Goal: Register for event/course

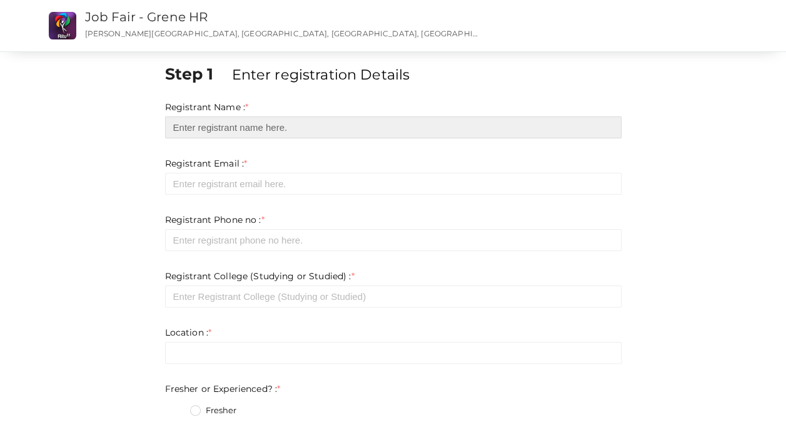
click at [250, 126] on input "text" at bounding box center [393, 127] width 457 height 22
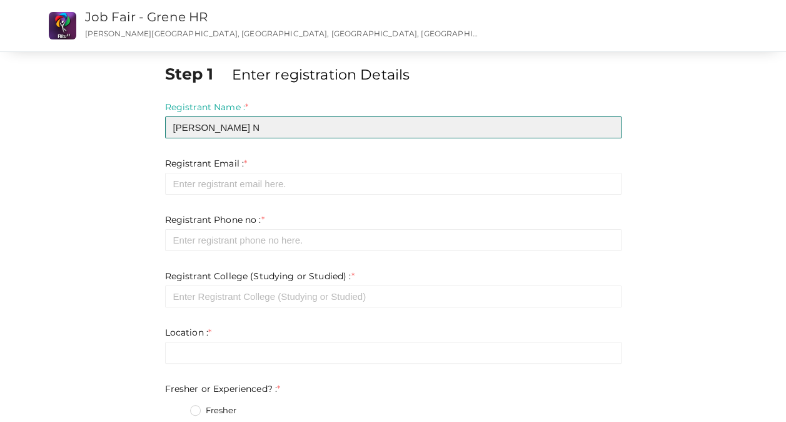
type input "Muhammed Yasin N"
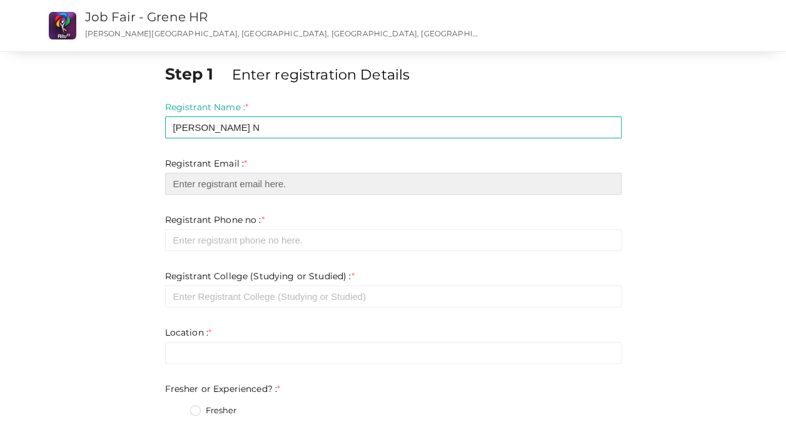
click at [228, 190] on input "email" at bounding box center [393, 184] width 457 height 22
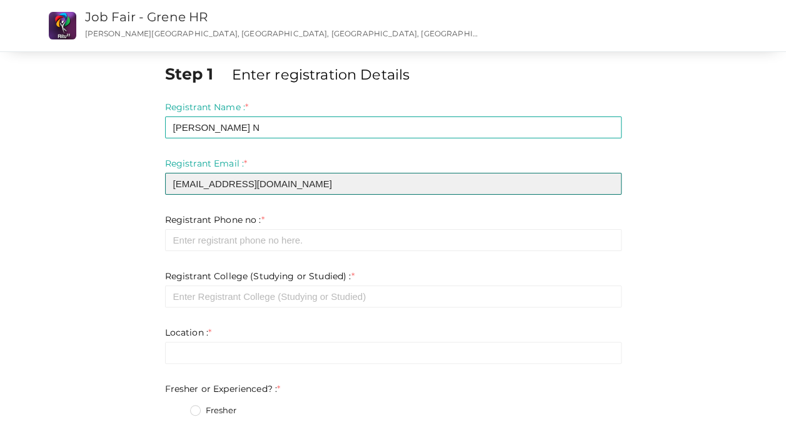
type input "[EMAIL_ADDRESS][DOMAIN_NAME]"
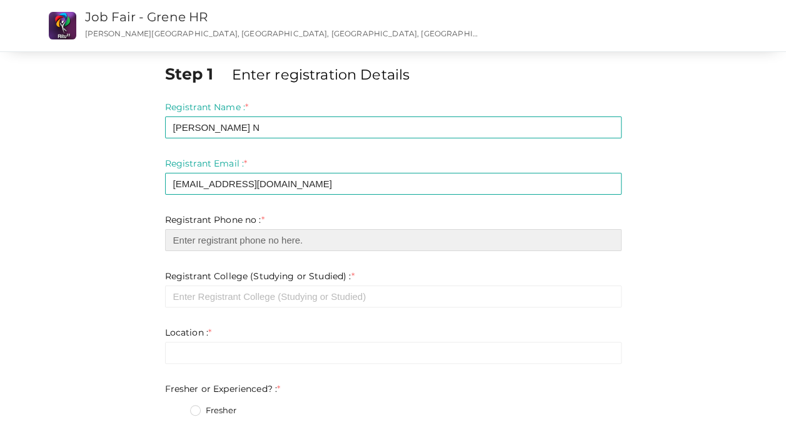
click at [235, 243] on input "number" at bounding box center [393, 240] width 457 height 22
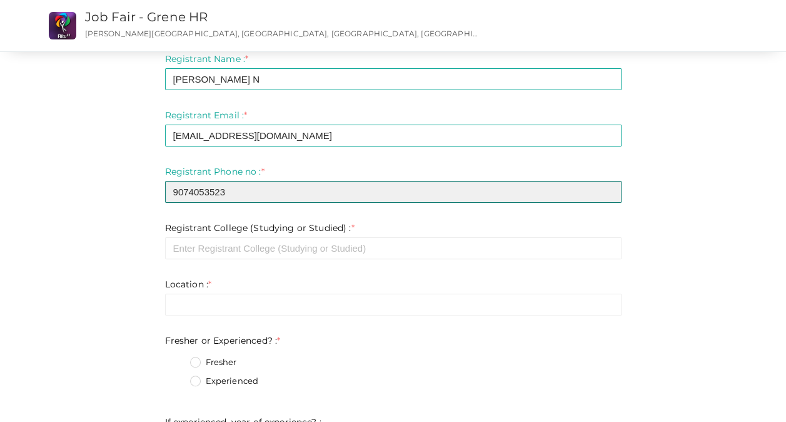
scroll to position [54, 0]
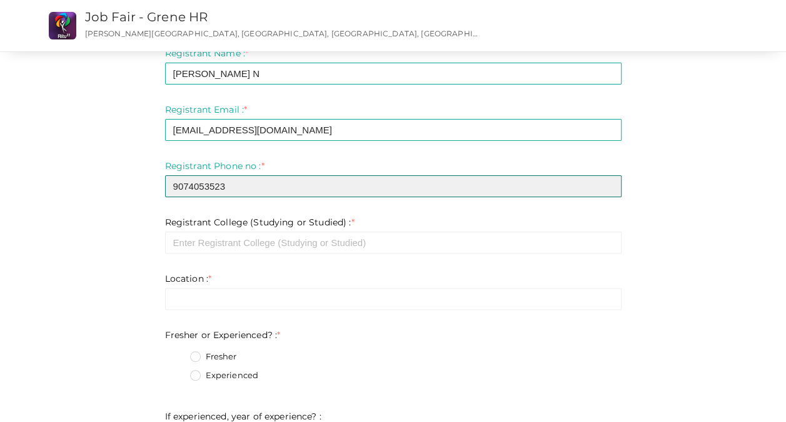
type input "9074053523"
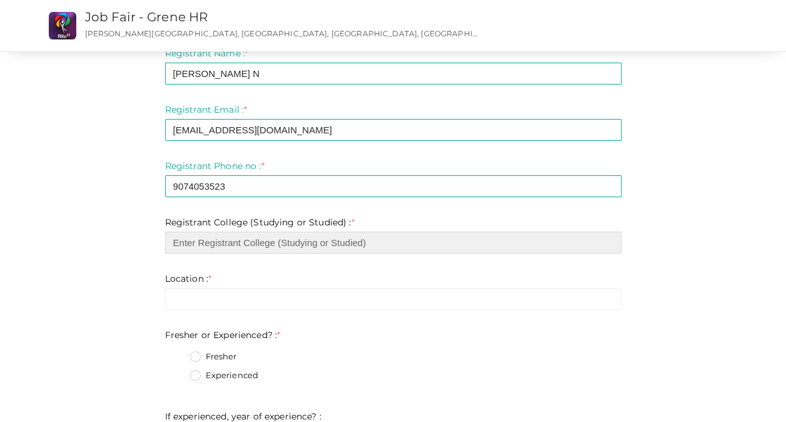
click at [235, 243] on input "text" at bounding box center [393, 243] width 457 height 22
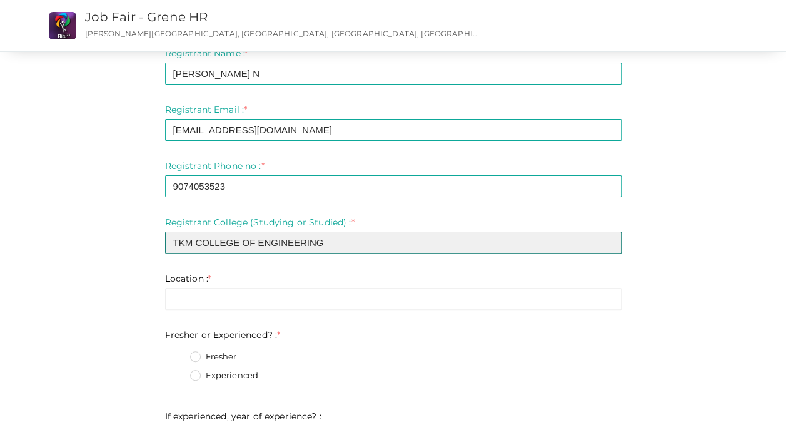
type input "TKM COLLEGE OF ENGINEERING"
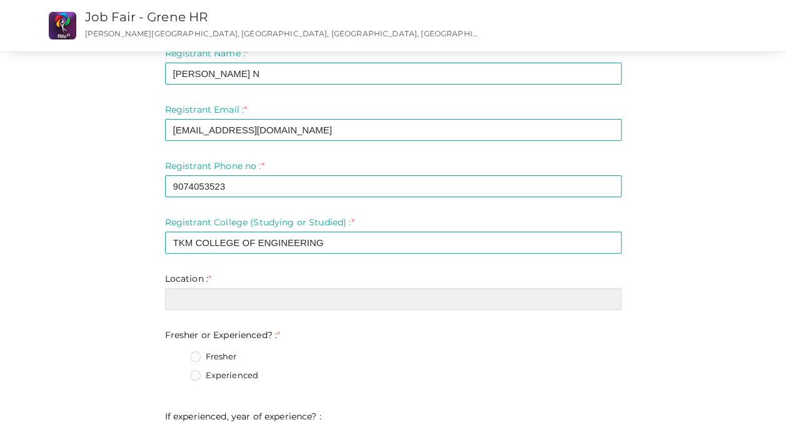
click at [182, 306] on input "text" at bounding box center [393, 299] width 457 height 22
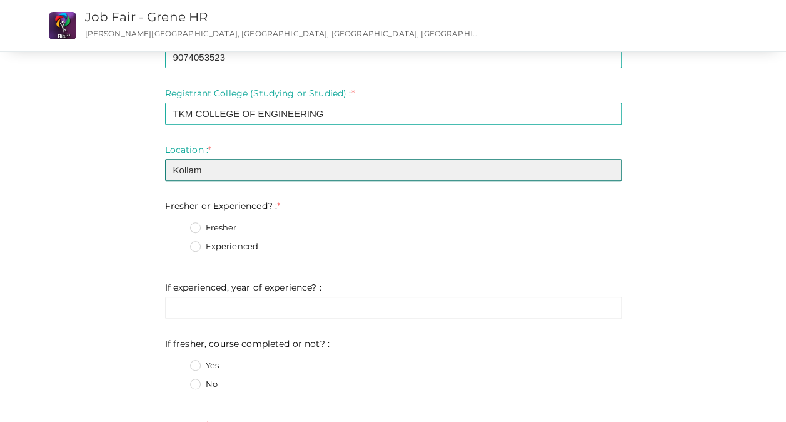
scroll to position [183, 0]
type input "Kollam"
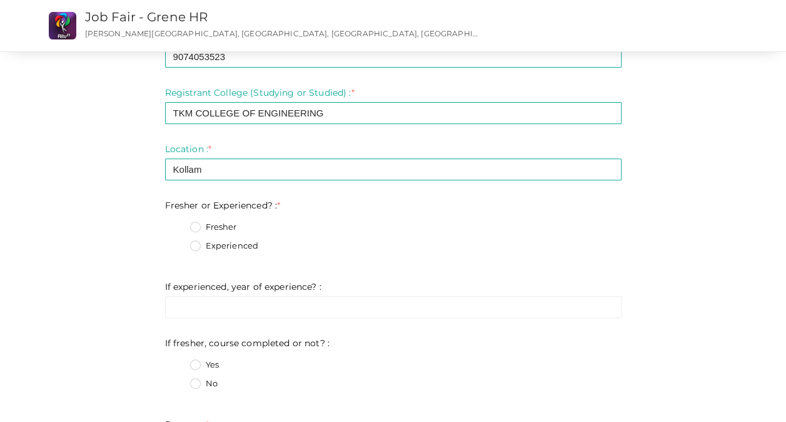
click at [199, 227] on label "Fresher" at bounding box center [213, 227] width 47 height 13
click at [178, 223] on Experienced\?\+0 "Fresher" at bounding box center [178, 223] width 0 height 0
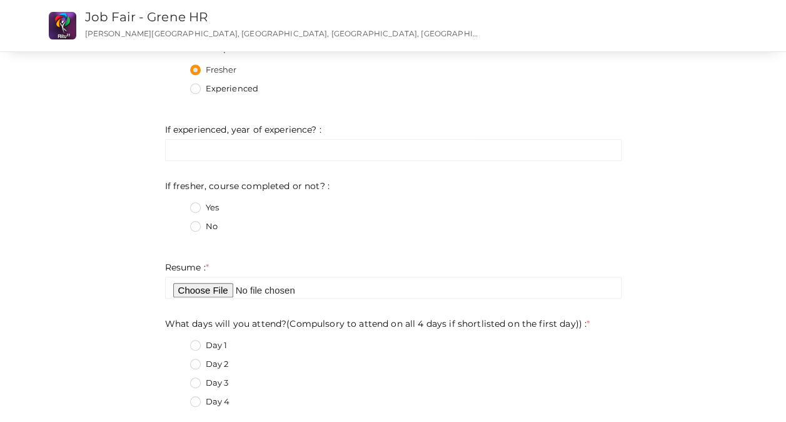
scroll to position [376, 0]
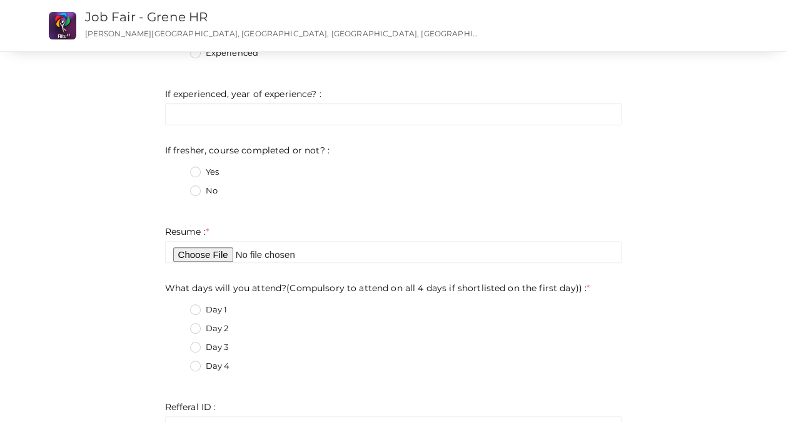
click at [197, 194] on label "No" at bounding box center [204, 191] width 28 height 13
click at [178, 187] on not\?\+1 "No" at bounding box center [178, 187] width 0 height 0
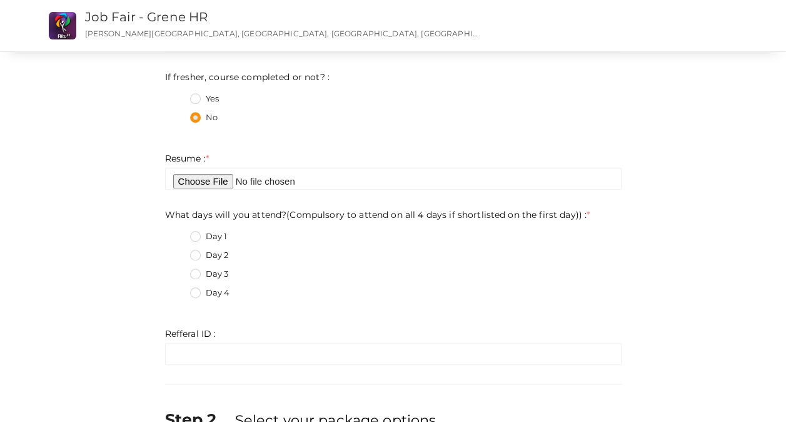
scroll to position [481, 0]
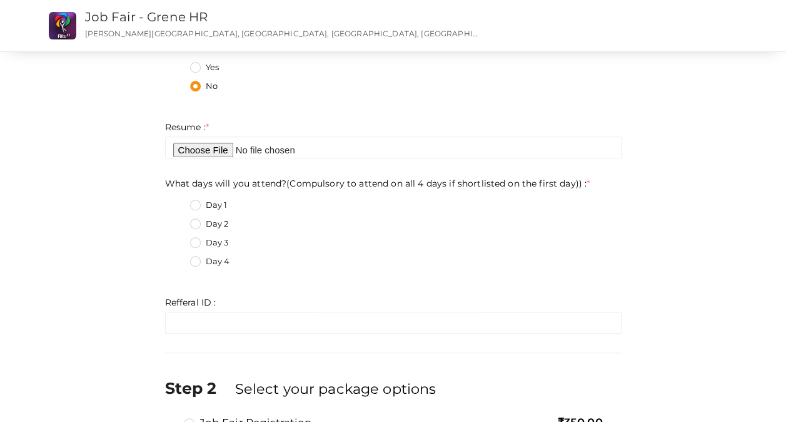
click at [198, 240] on label "Day 3" at bounding box center [209, 243] width 39 height 13
click at [178, 239] on day\)\)\+2 "Day 3" at bounding box center [178, 239] width 0 height 0
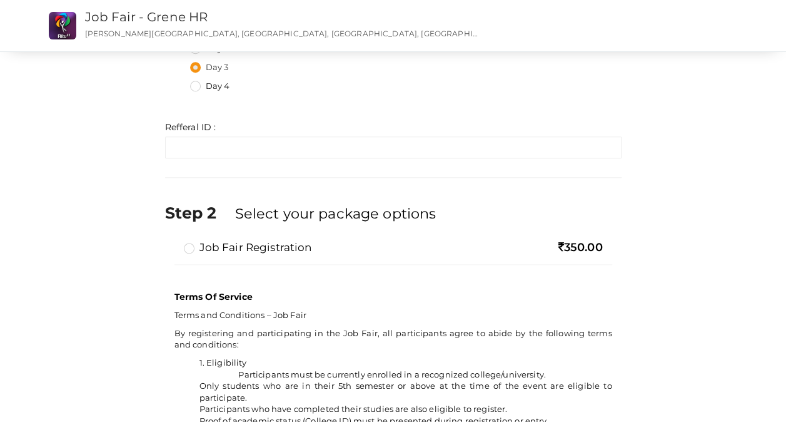
scroll to position [656, 0]
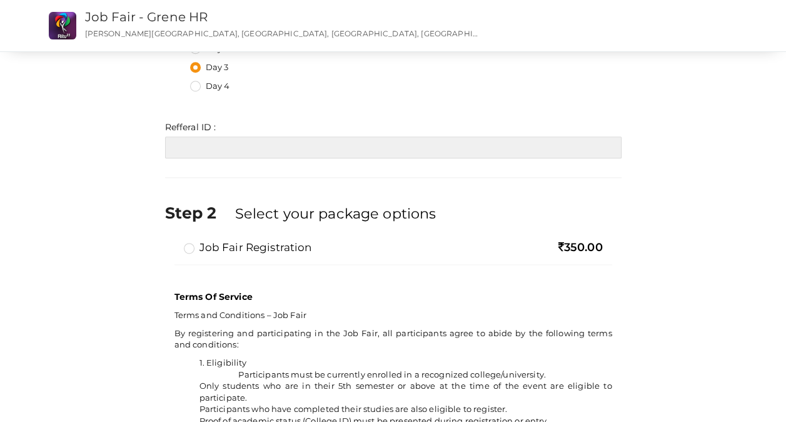
click at [305, 146] on input "text" at bounding box center [393, 147] width 457 height 22
paste input "RITU014"
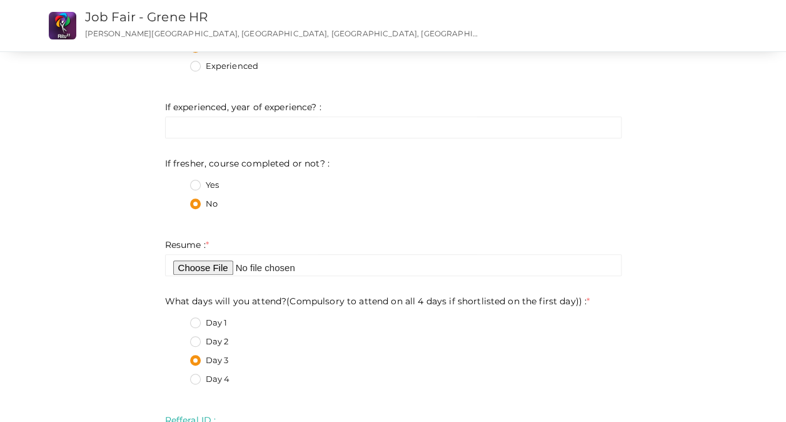
scroll to position [359, 0]
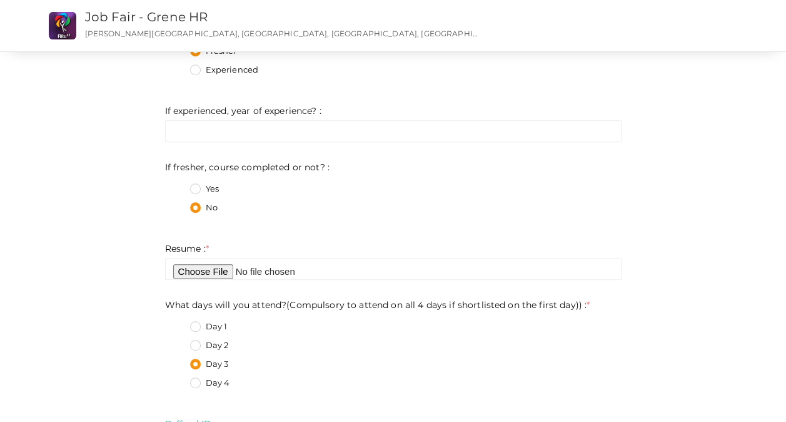
type input "RITU014"
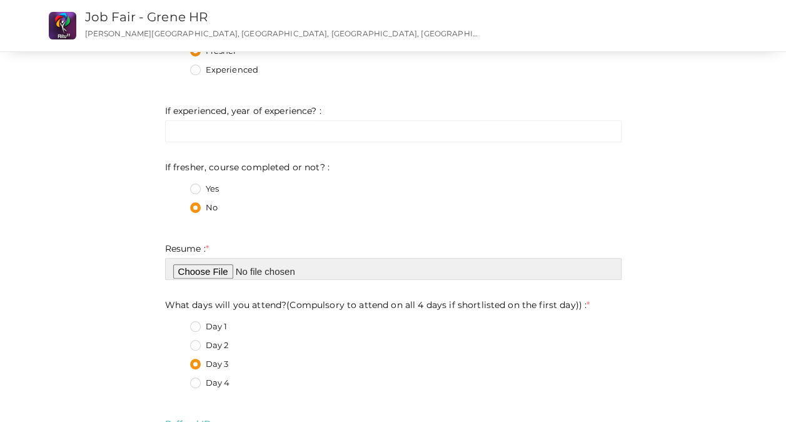
click at [211, 274] on input "file" at bounding box center [393, 269] width 457 height 22
type input "C:\fakepath\main (6).pdf"
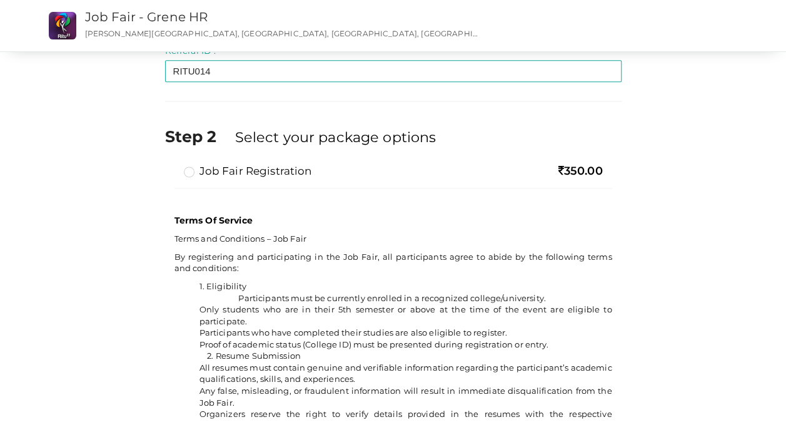
scroll to position [750, 0]
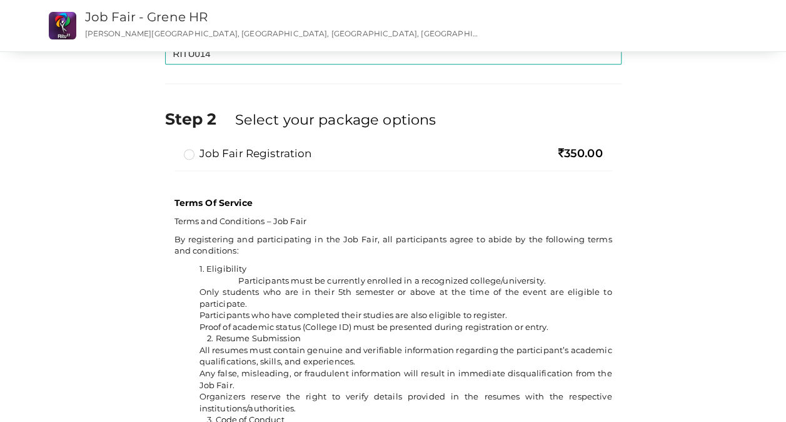
click at [190, 156] on label "Job Fair Registration" at bounding box center [248, 153] width 128 height 15
click at [171, 148] on input "Job Fair Registration" at bounding box center [171, 148] width 0 height 0
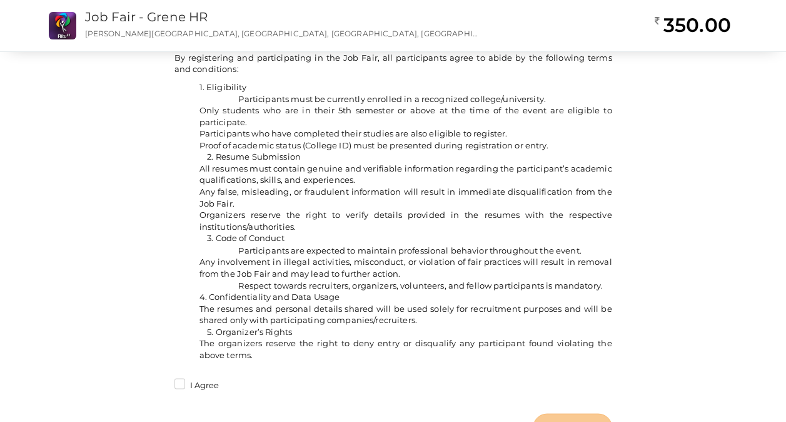
scroll to position [986, 0]
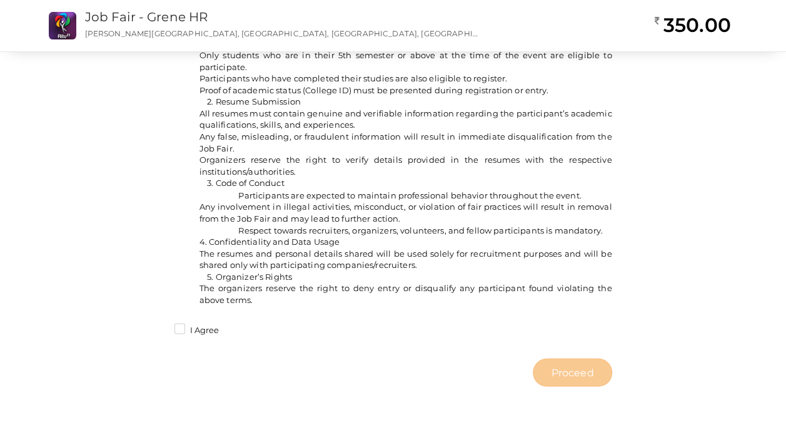
click at [183, 330] on label "I Agree" at bounding box center [197, 329] width 45 height 13
click at [162, 326] on input "I Agree" at bounding box center [162, 326] width 0 height 0
click at [553, 370] on span "Proceed" at bounding box center [572, 372] width 43 height 14
type input "N/A"
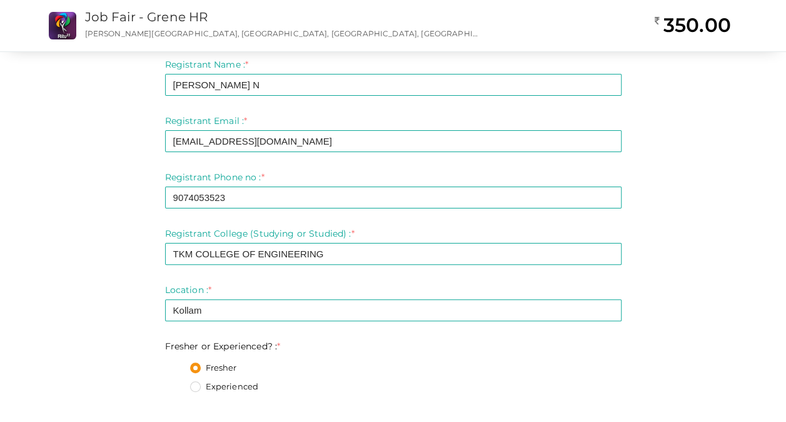
scroll to position [0, 0]
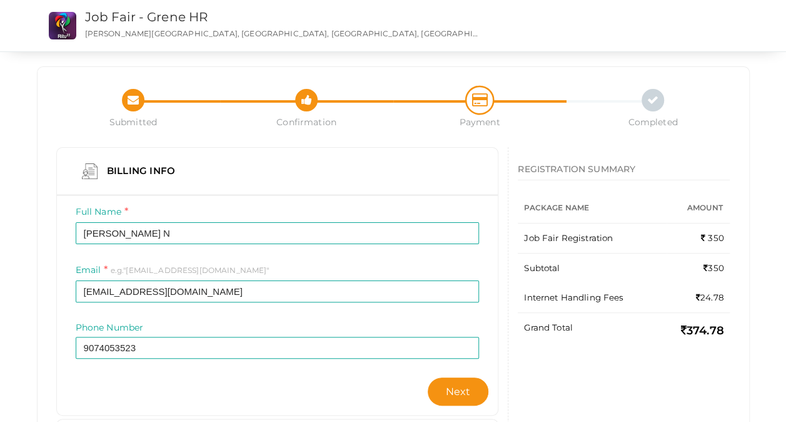
scroll to position [8, 0]
click at [305, 103] on icon at bounding box center [306, 99] width 11 height 16
click at [139, 99] on div at bounding box center [133, 100] width 23 height 23
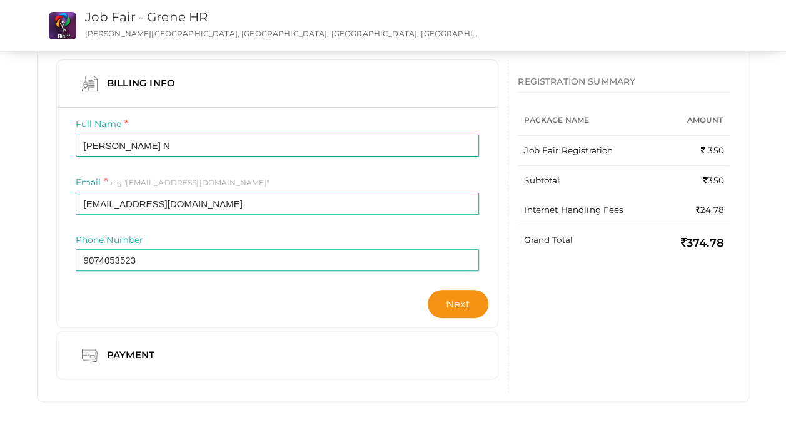
scroll to position [105, 0]
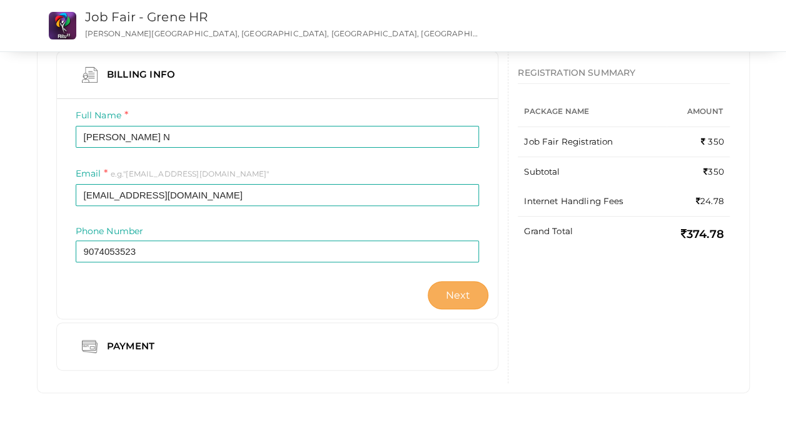
click at [478, 298] on button "Next" at bounding box center [458, 295] width 61 height 28
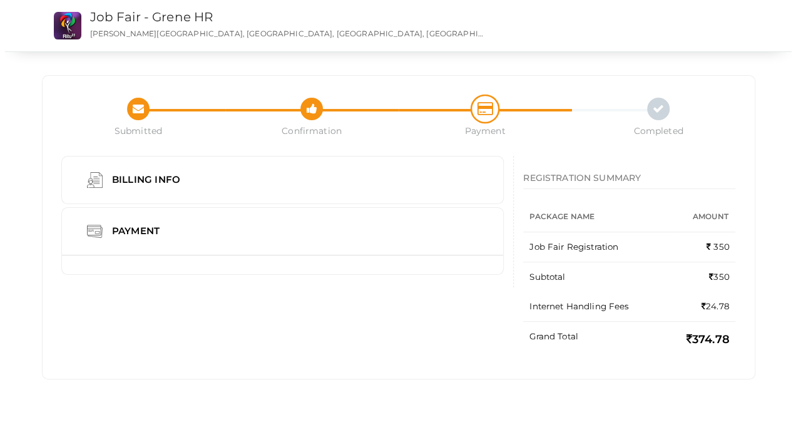
scroll to position [0, 0]
